Goal: Find specific page/section: Find specific page/section

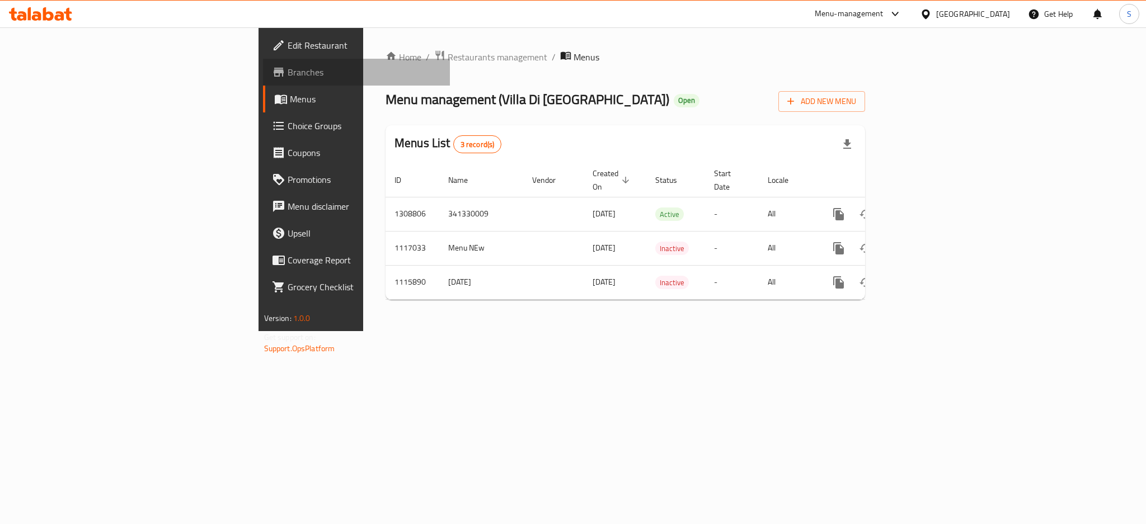
click at [263, 62] on link "Branches" at bounding box center [356, 72] width 187 height 27
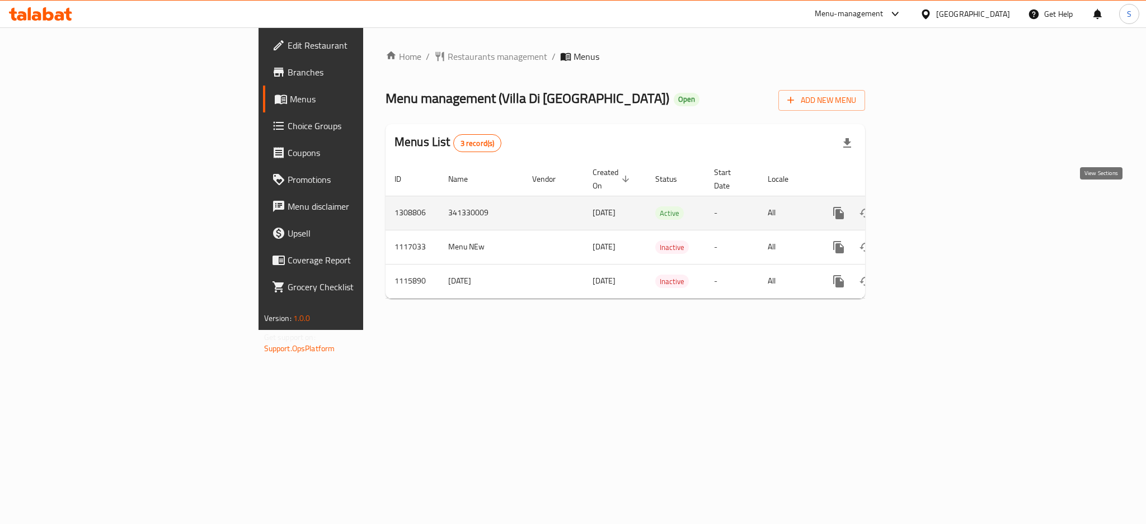
click at [925, 208] on icon "enhanced table" at bounding box center [920, 213] width 10 height 10
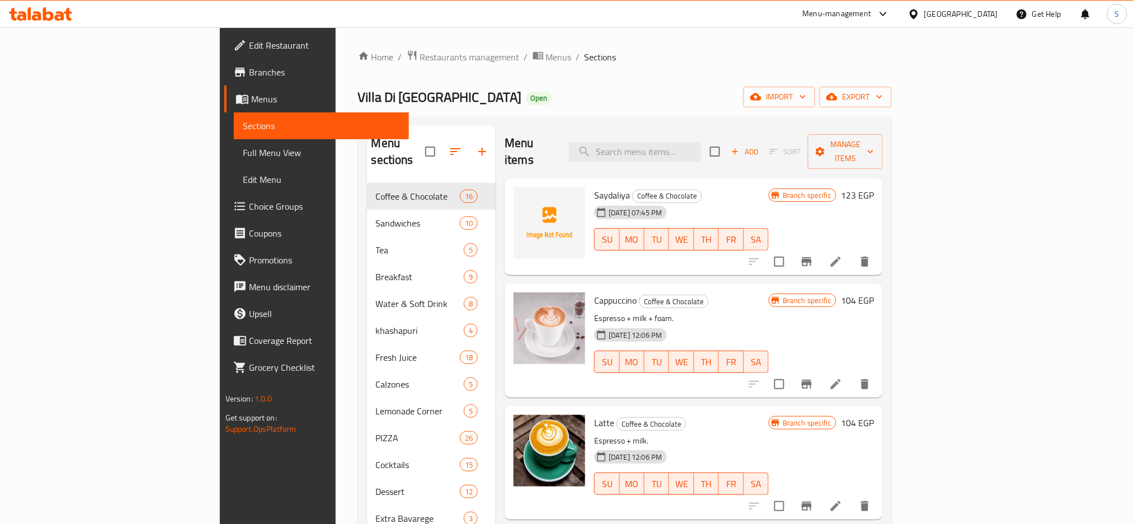
click at [249, 76] on span "Branches" at bounding box center [325, 71] width 152 height 13
